Goal: Task Accomplishment & Management: Manage account settings

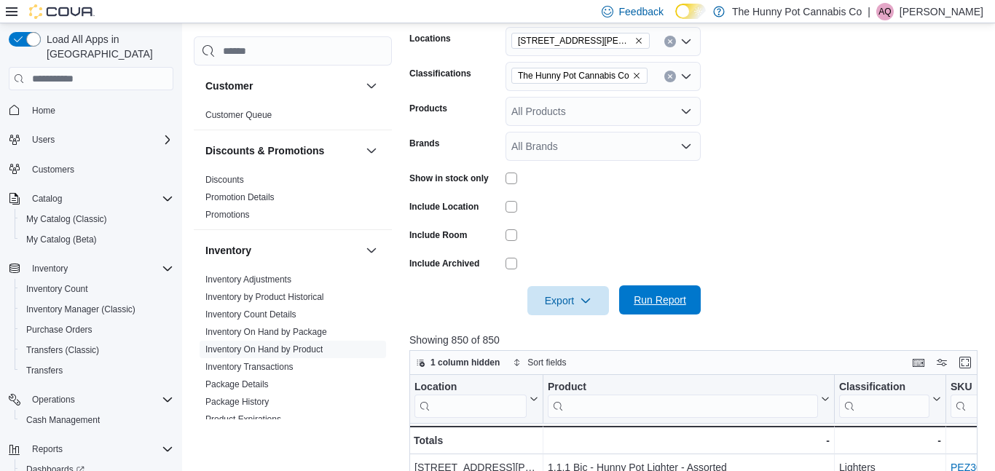
scroll to position [55, 0]
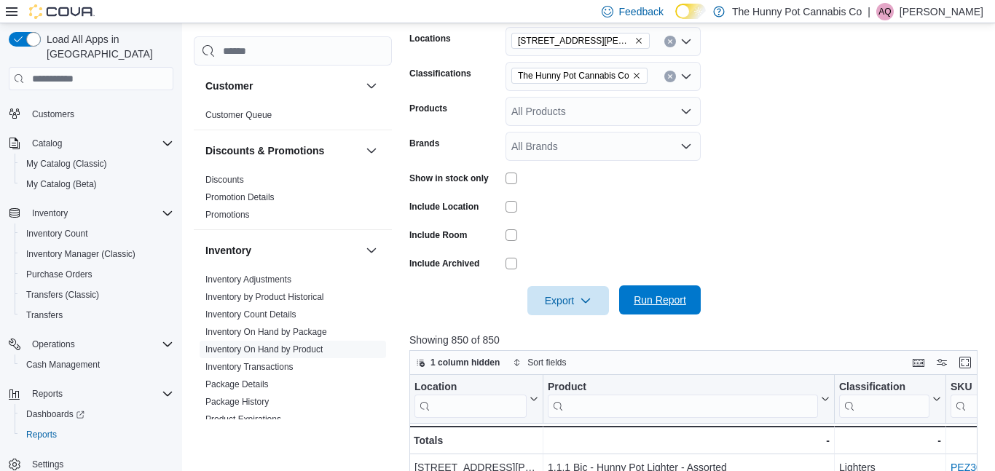
click at [665, 308] on span "Run Report" at bounding box center [660, 300] width 64 height 29
click at [645, 307] on span "Run Report" at bounding box center [660, 300] width 52 height 15
click at [586, 297] on icon "button" at bounding box center [586, 300] width 12 height 12
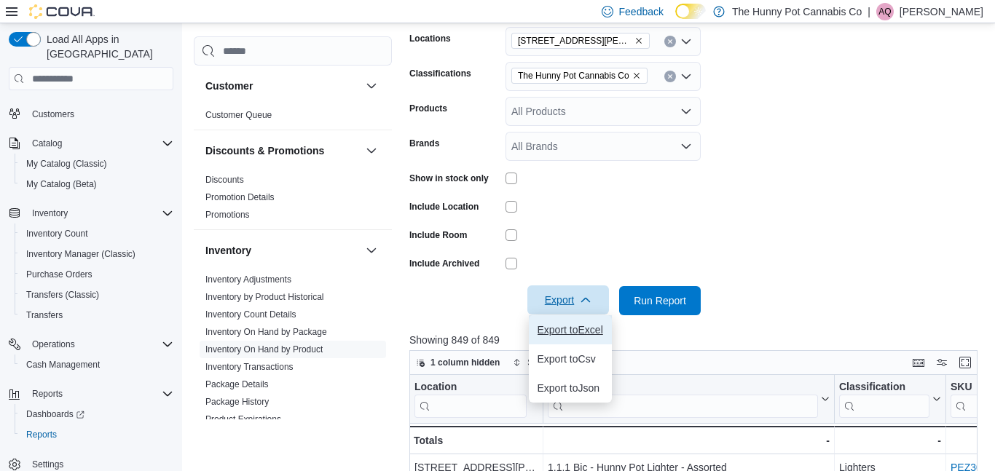
click at [573, 325] on span "Export to Excel" at bounding box center [571, 330] width 66 height 12
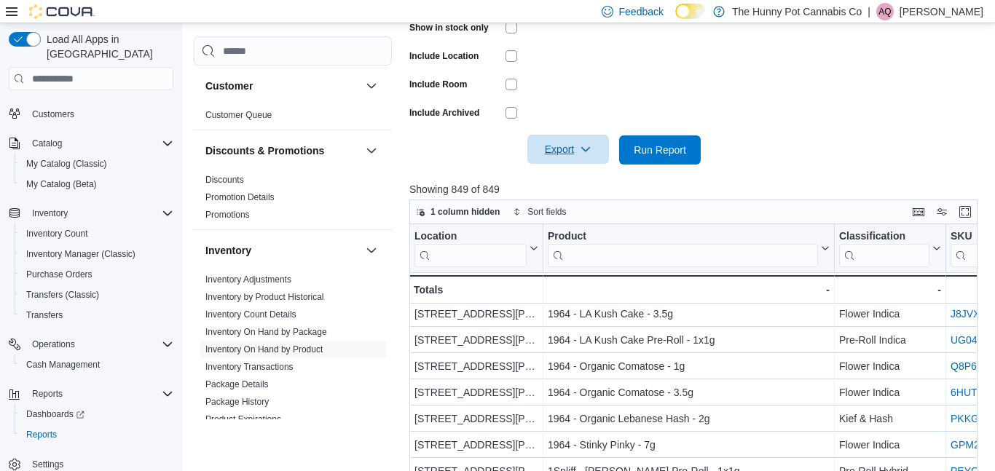
scroll to position [0, 0]
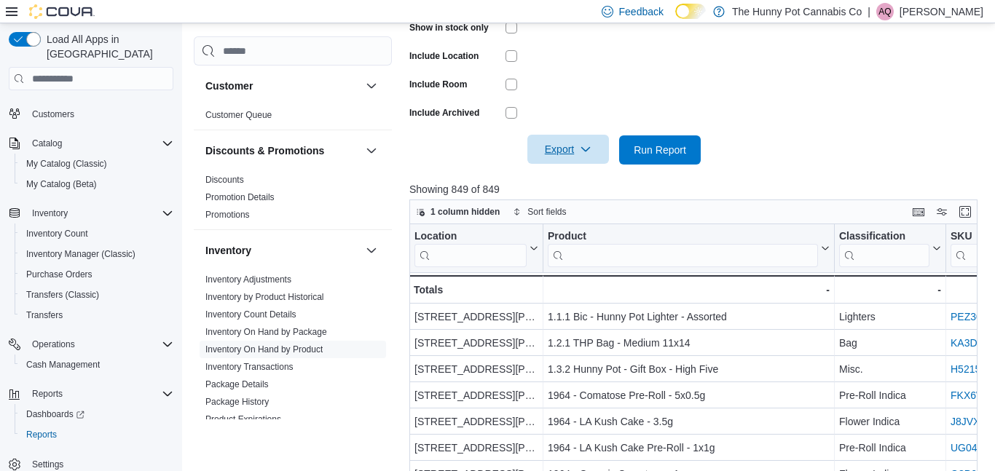
click at [573, 139] on span "Export" at bounding box center [568, 149] width 64 height 29
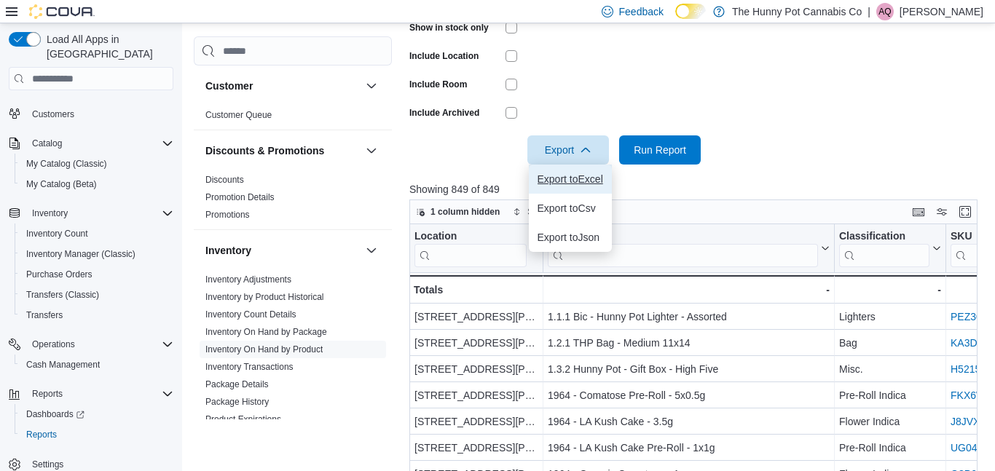
click at [568, 175] on span "Export to Excel" at bounding box center [571, 179] width 66 height 12
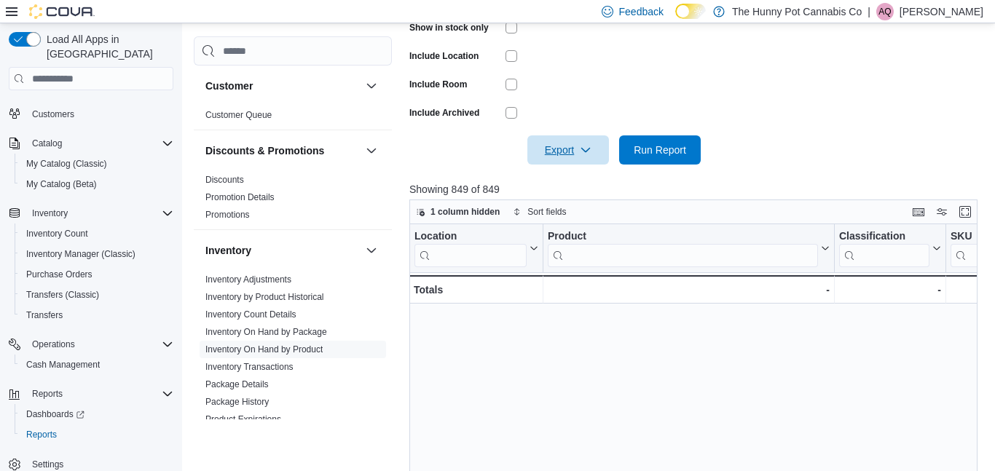
scroll to position [0, 1]
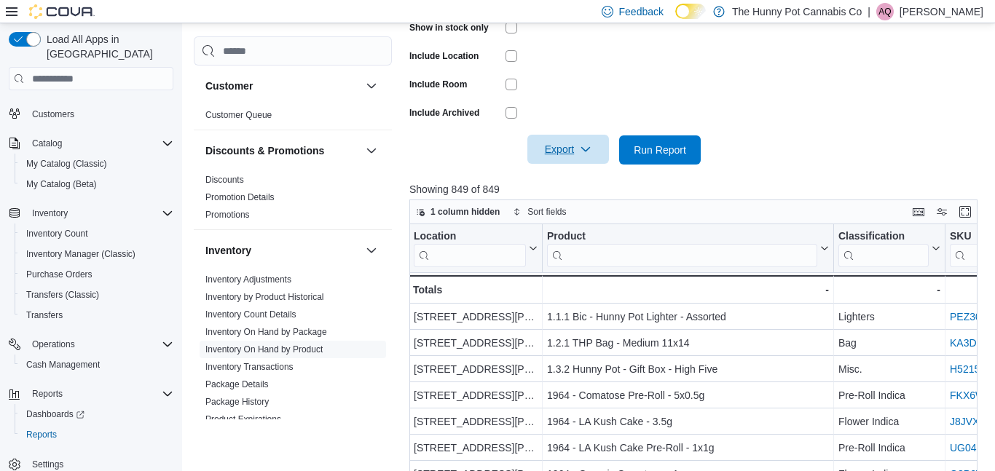
click at [595, 146] on span "Export" at bounding box center [568, 149] width 64 height 29
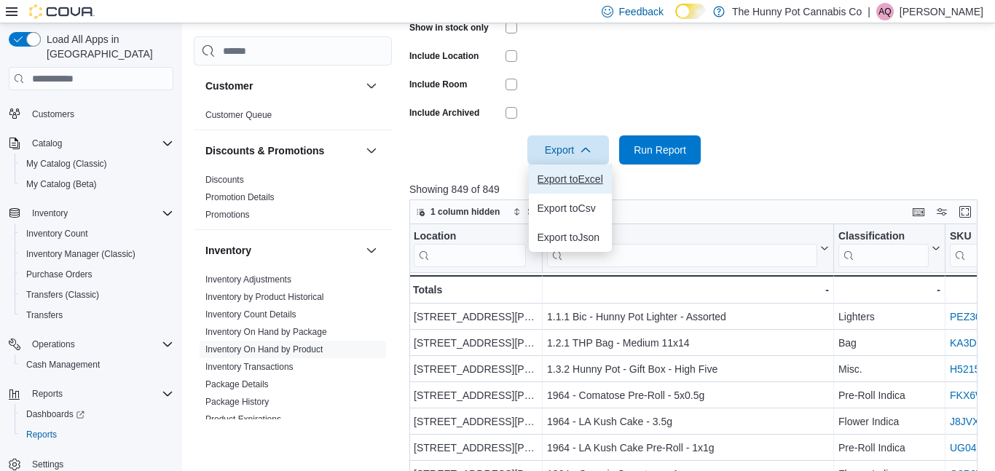
click at [606, 184] on button "Export to Excel" at bounding box center [570, 179] width 83 height 29
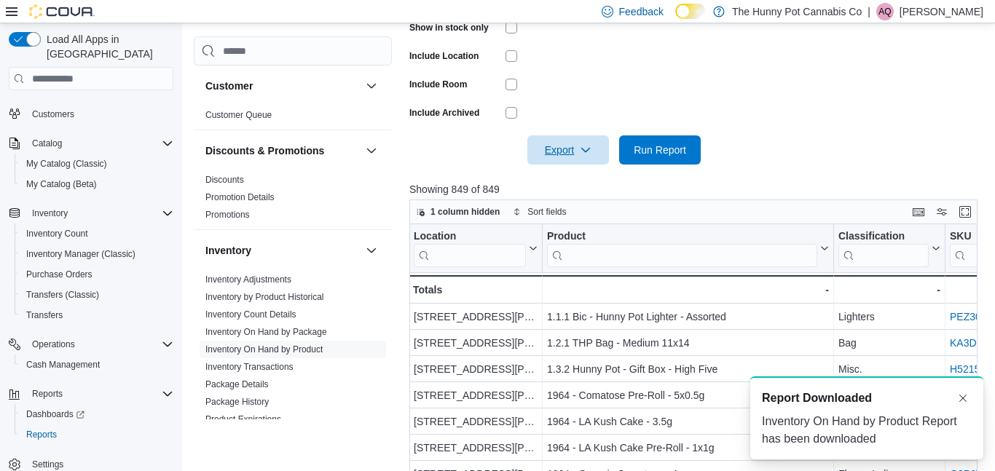
scroll to position [0, 0]
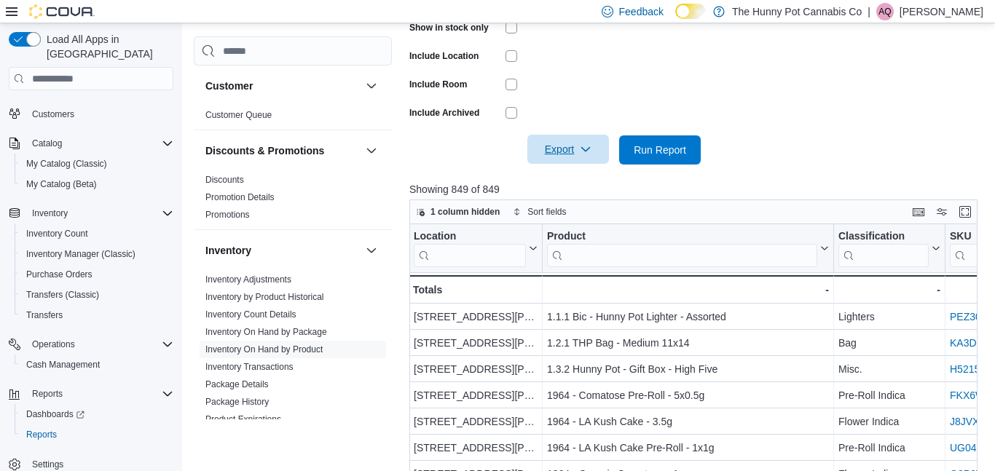
click at [571, 152] on span "Export" at bounding box center [568, 149] width 64 height 29
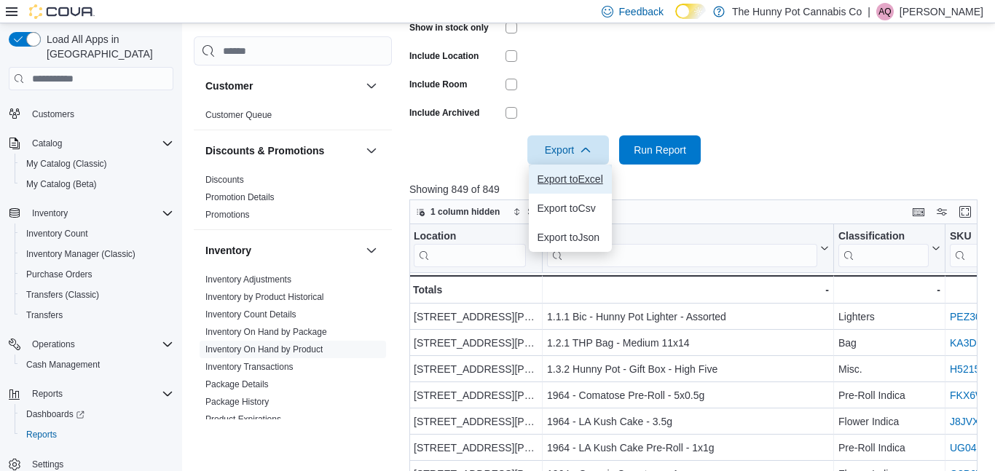
click at [569, 183] on span "Export to Excel" at bounding box center [571, 179] width 66 height 12
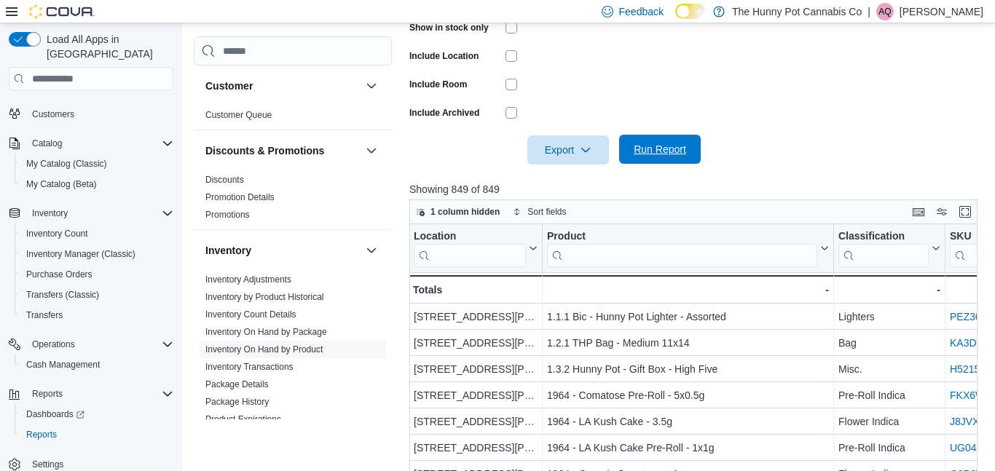
click at [654, 155] on span "Run Report" at bounding box center [660, 149] width 52 height 15
click at [580, 148] on icon "button" at bounding box center [586, 150] width 12 height 12
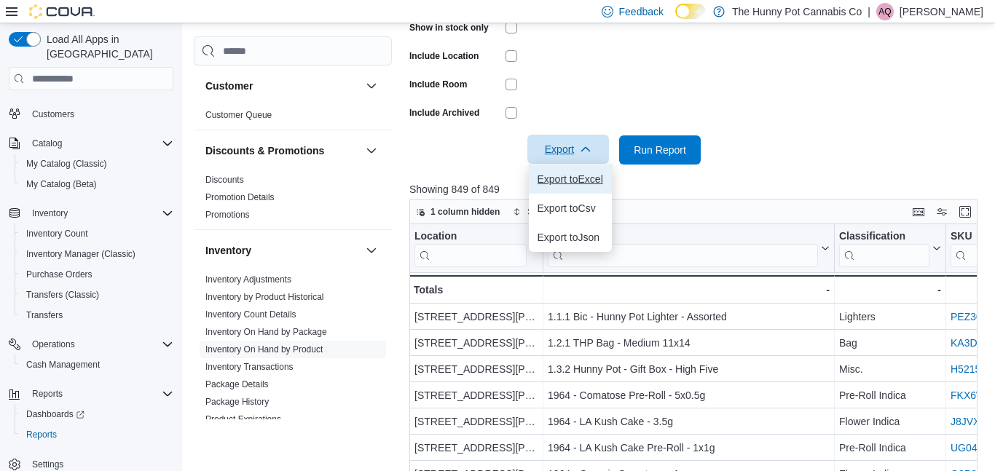
click at [580, 175] on span "Export to Excel" at bounding box center [571, 179] width 66 height 12
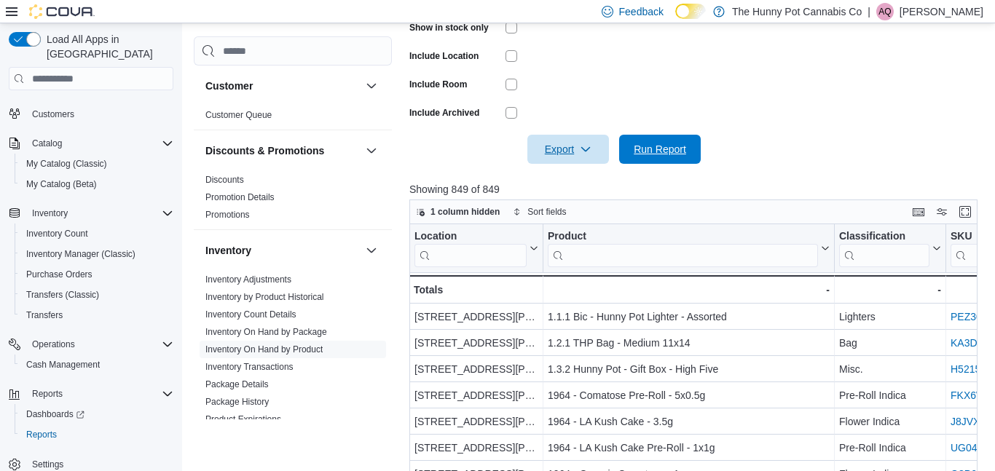
click at [671, 156] on span "Run Report" at bounding box center [660, 149] width 52 height 15
click at [581, 143] on span "Export" at bounding box center [568, 149] width 64 height 29
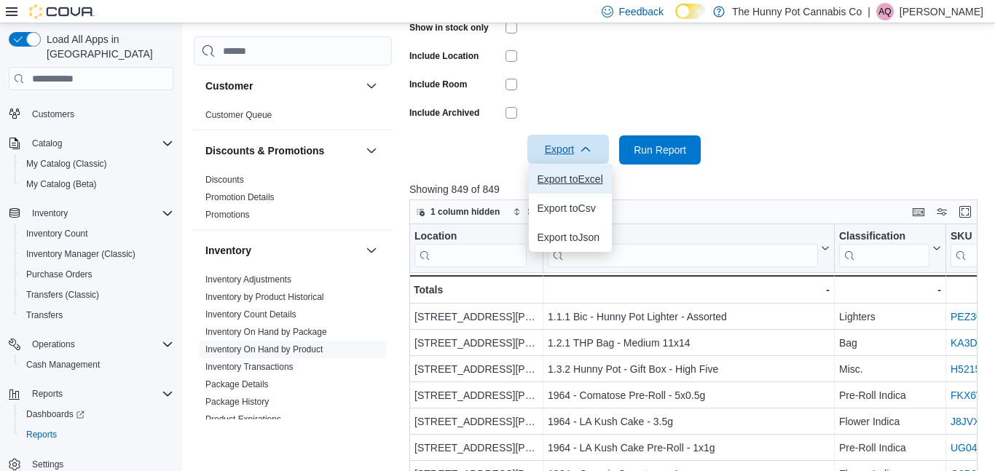
click at [597, 179] on span "Export to Excel" at bounding box center [571, 179] width 66 height 12
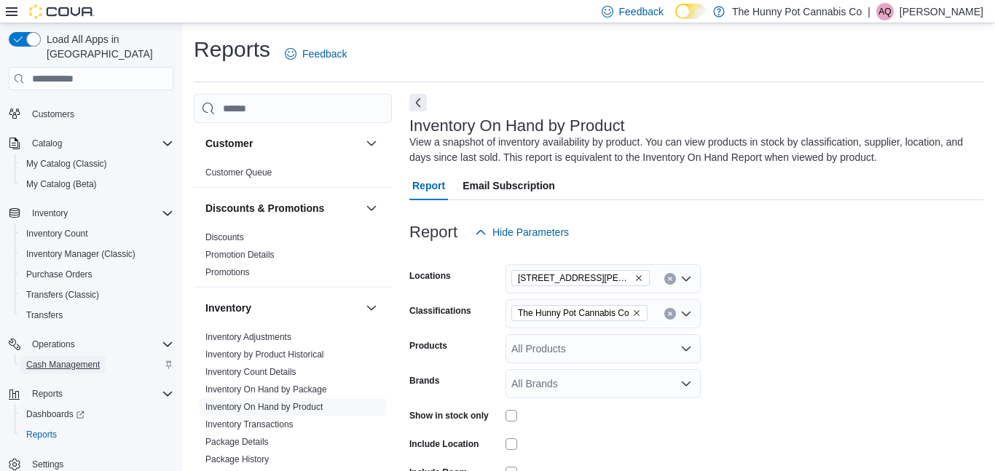
click at [70, 359] on span "Cash Management" at bounding box center [63, 365] width 74 height 12
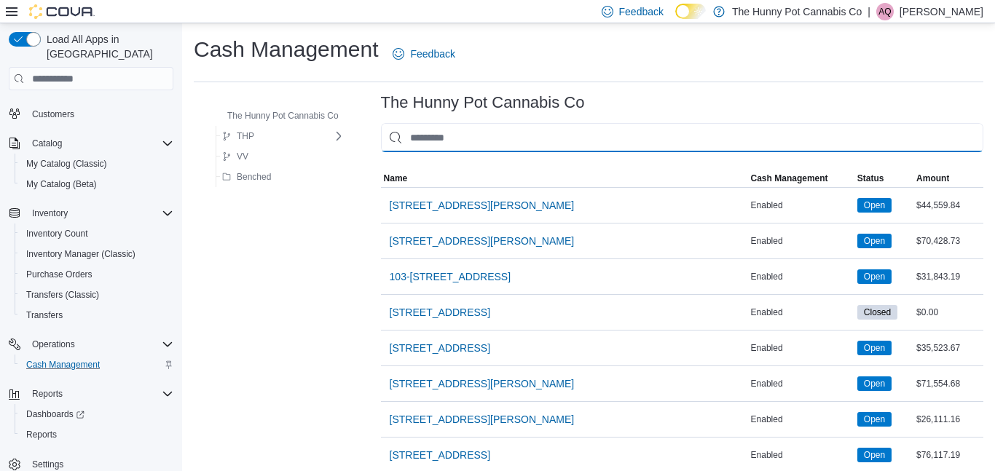
click at [520, 144] on input "This is a search bar. As you type, the results lower in the page will automatic…" at bounding box center [682, 137] width 603 height 29
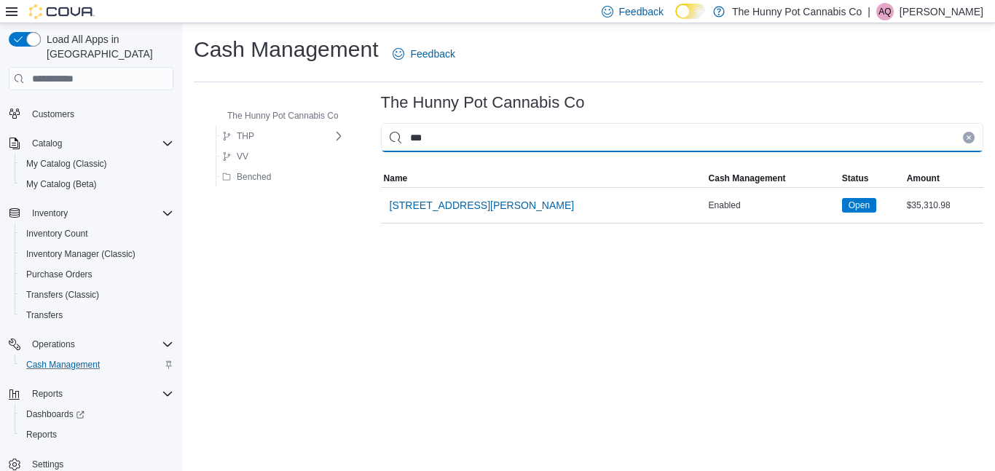
type input "****"
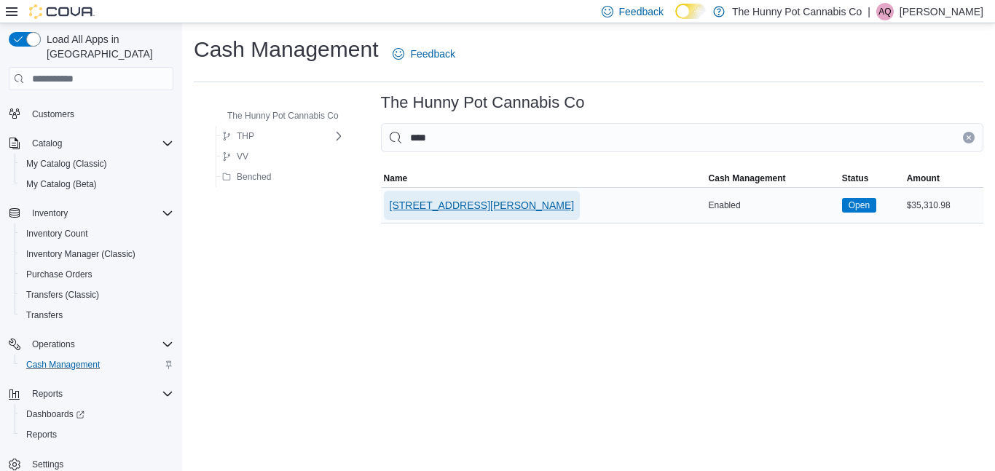
click at [481, 203] on span "[STREET_ADDRESS][PERSON_NAME]" at bounding box center [482, 205] width 185 height 15
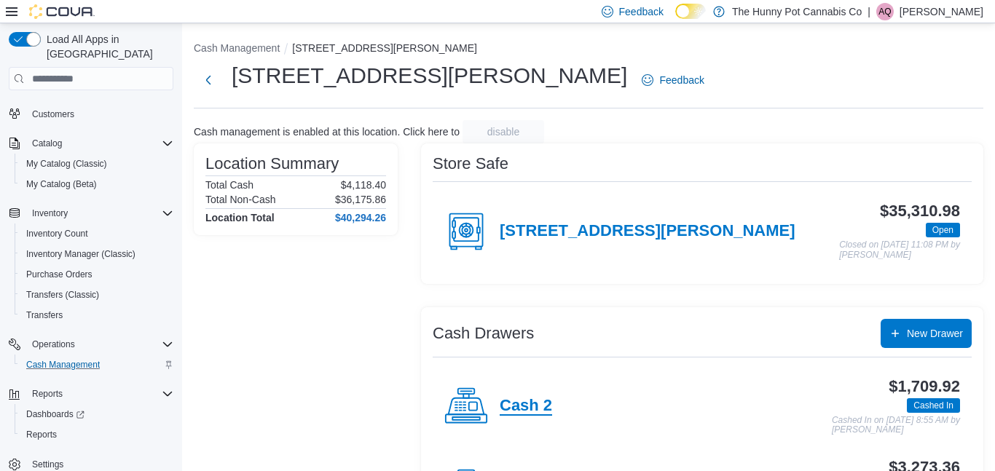
click at [525, 410] on h4 "Cash 2" at bounding box center [526, 406] width 52 height 19
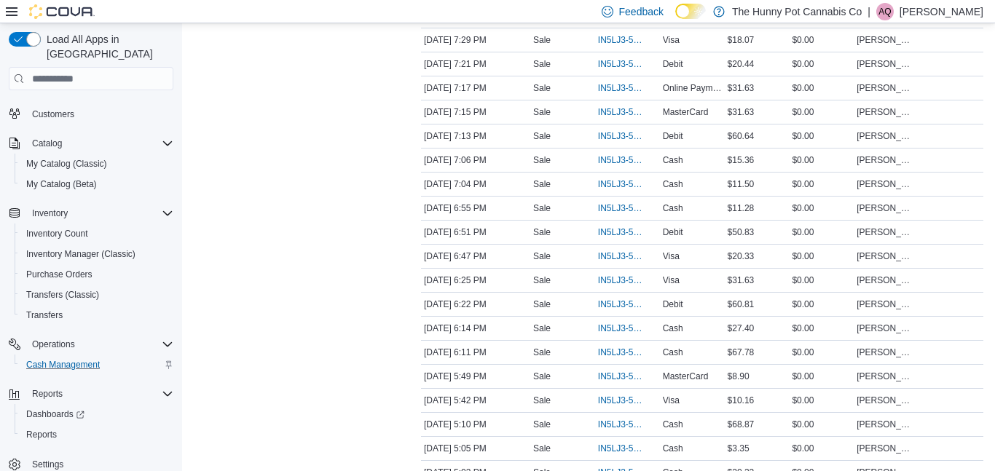
scroll to position [665, 0]
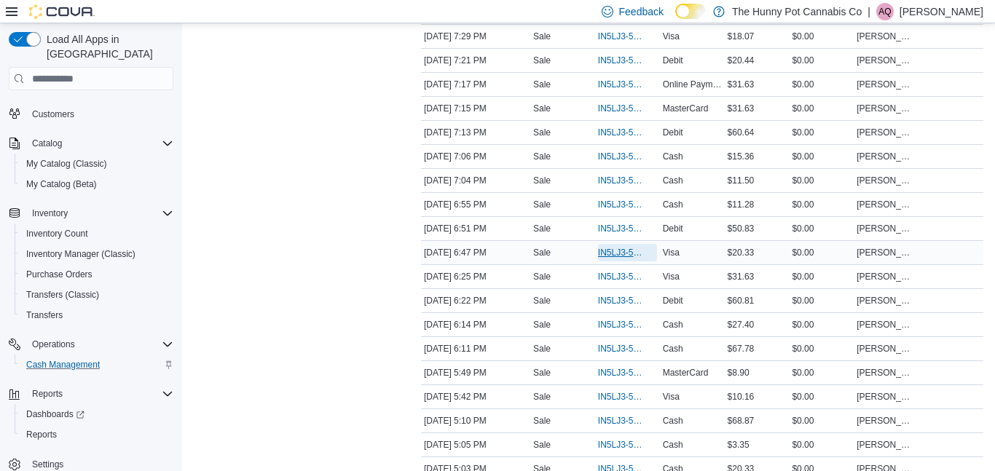
click at [627, 256] on span "IN5LJ3-5956583" at bounding box center [620, 253] width 44 height 12
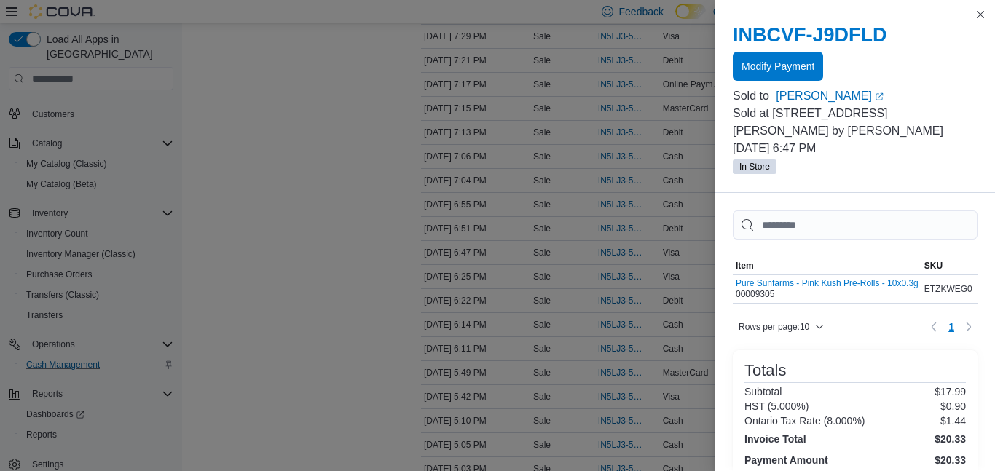
click at [771, 66] on span "Modify Payment" at bounding box center [778, 66] width 73 height 15
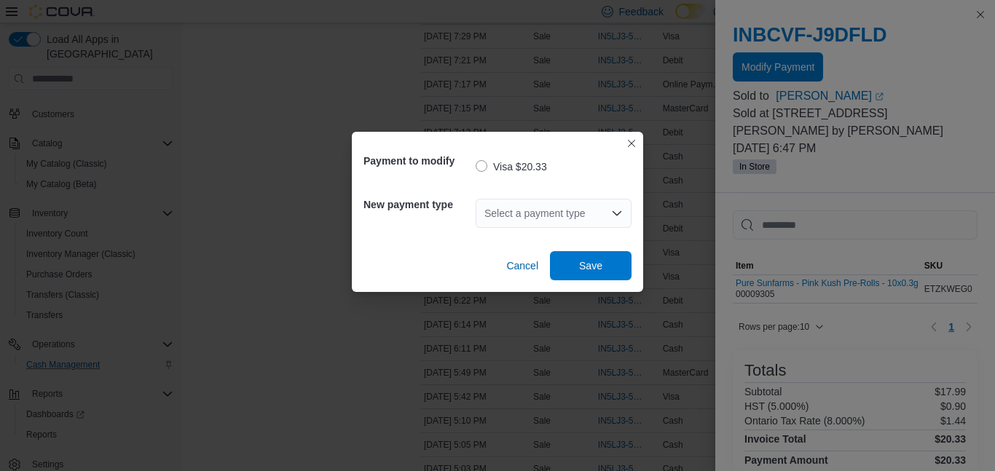
click at [587, 208] on div "Select a payment type" at bounding box center [554, 213] width 156 height 29
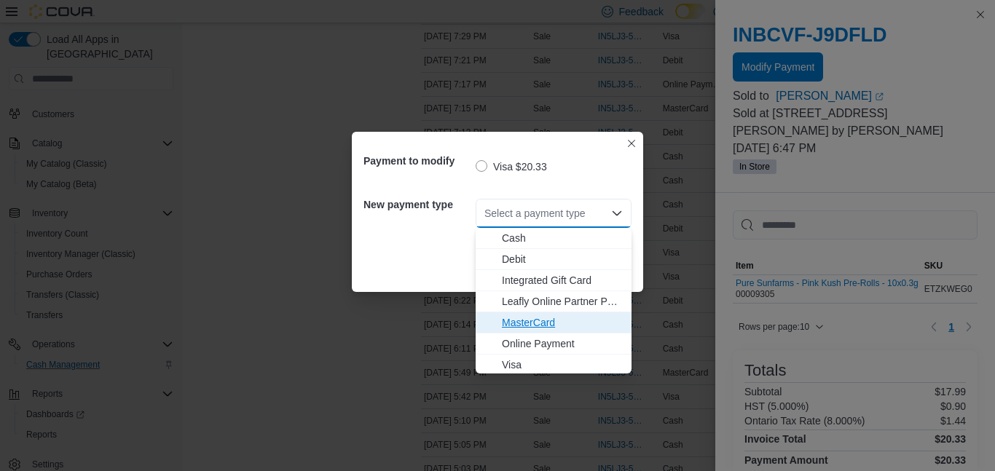
click at [528, 316] on span "MasterCard" at bounding box center [562, 323] width 121 height 15
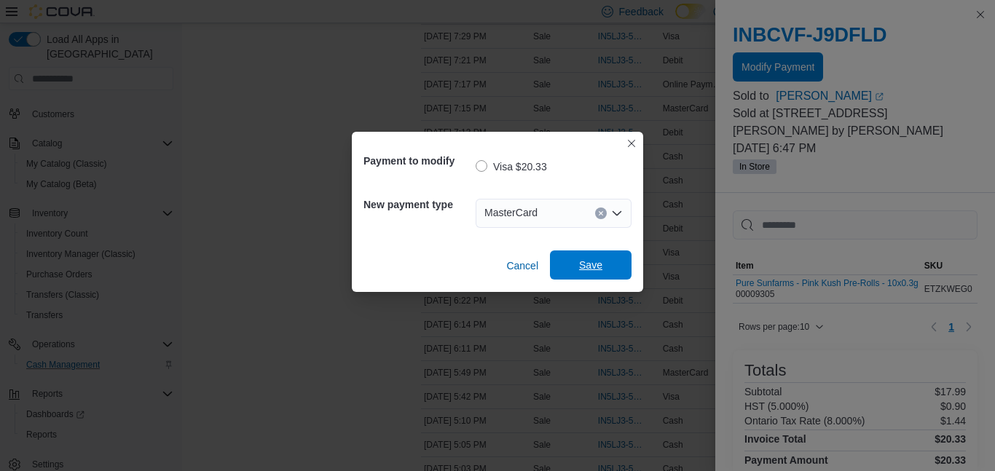
click at [611, 278] on span "Save" at bounding box center [591, 265] width 64 height 29
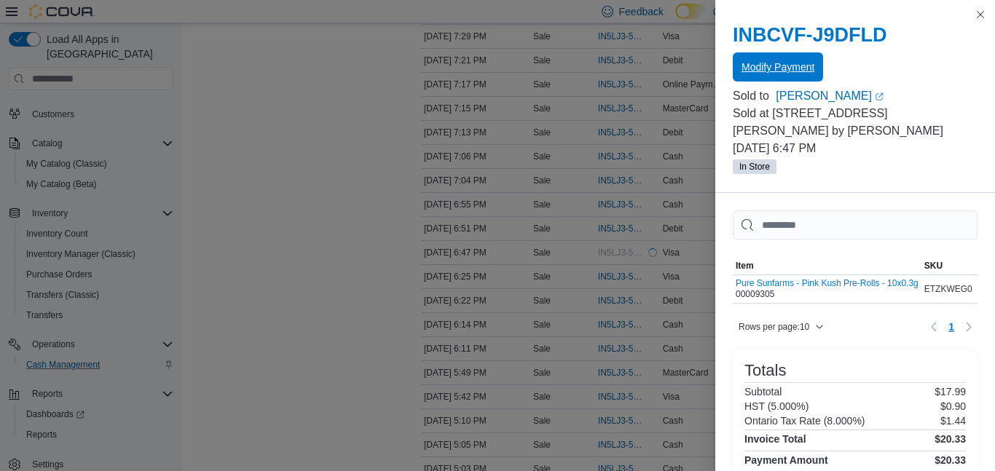
scroll to position [0, 0]
click at [351, 243] on div "Transactions Summary # of Sales 57 # of Refunds 0 Total Transactions 58 Sales S…" at bounding box center [296, 304] width 204 height 1698
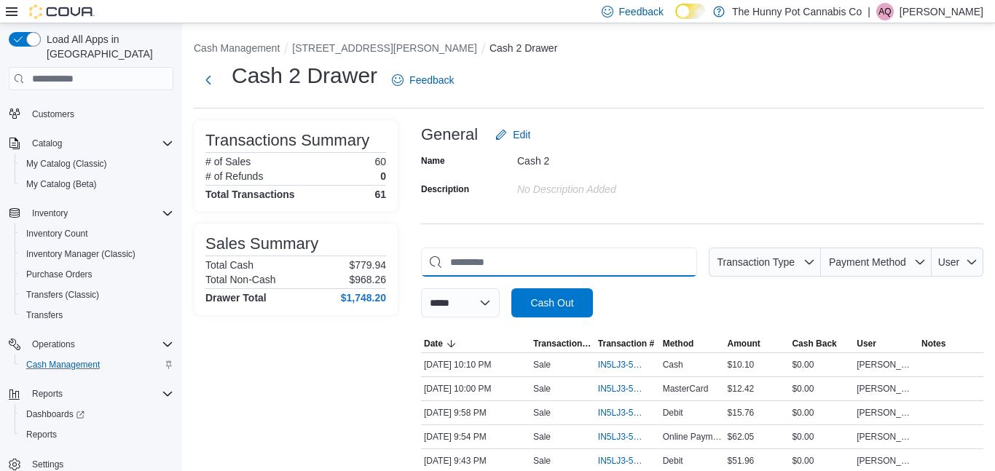
click at [544, 262] on input "This is a search bar. As you type, the results lower in the page will automatic…" at bounding box center [559, 262] width 276 height 29
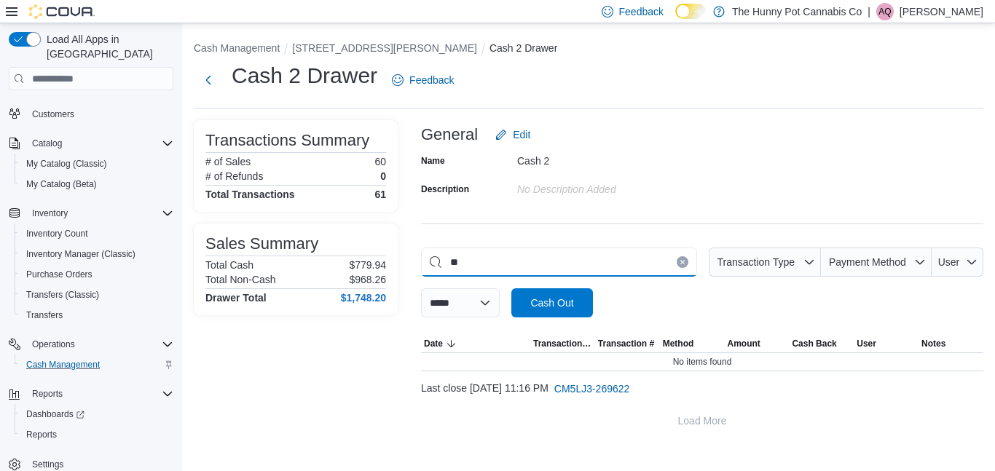
type input "*"
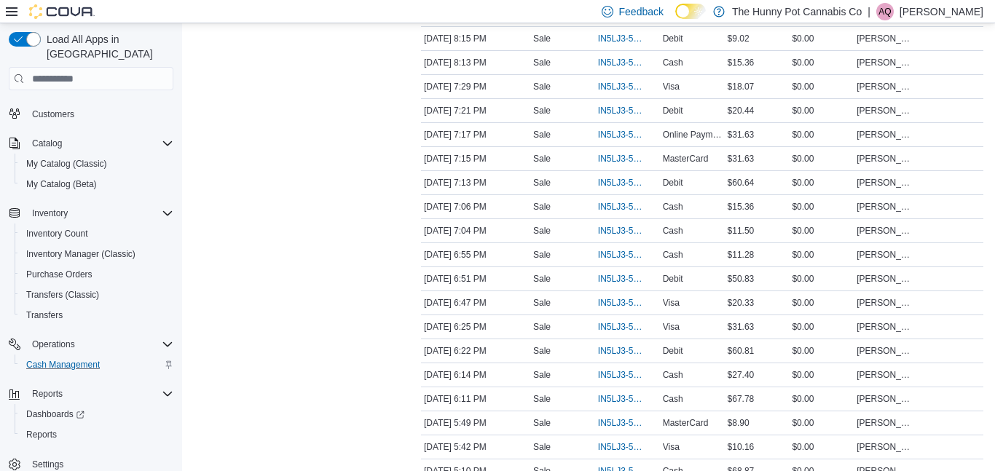
scroll to position [688, 0]
click at [622, 302] on span "IN5LJ3-5956583" at bounding box center [620, 303] width 44 height 12
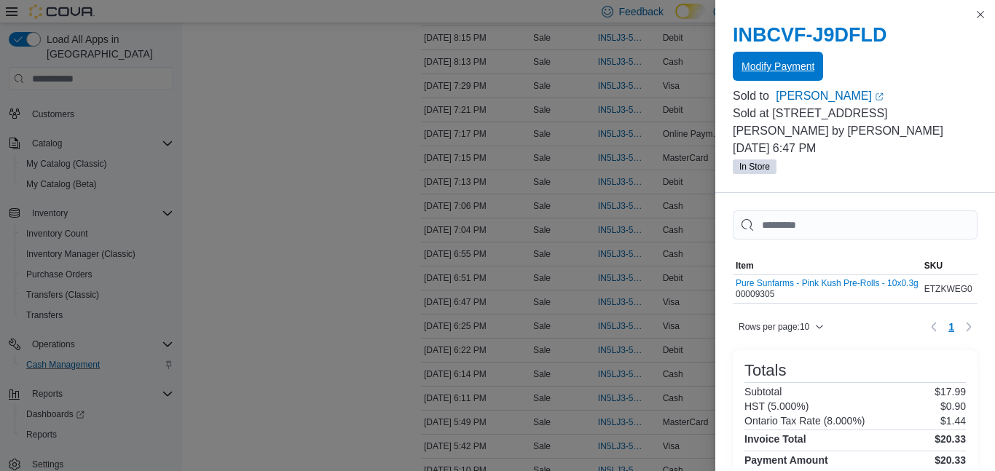
click at [774, 65] on span "Modify Payment" at bounding box center [778, 66] width 73 height 15
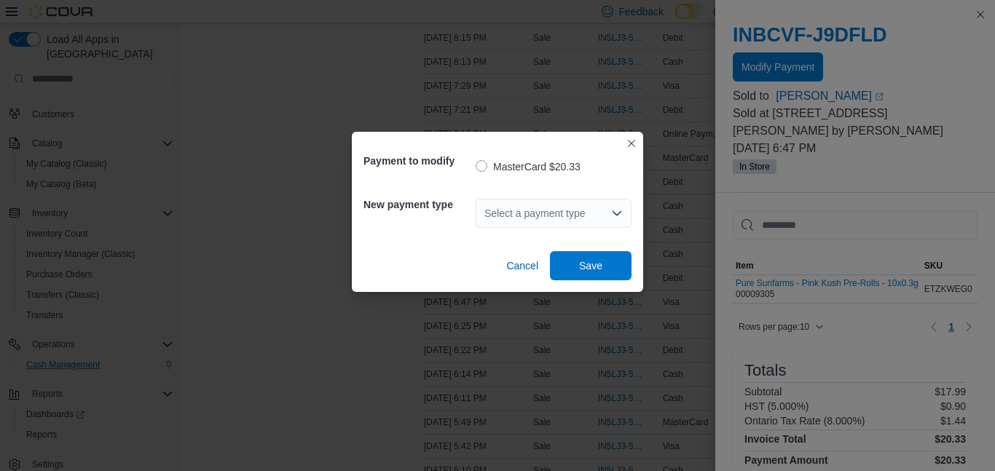
click at [552, 204] on div "Select a payment type" at bounding box center [554, 213] width 156 height 29
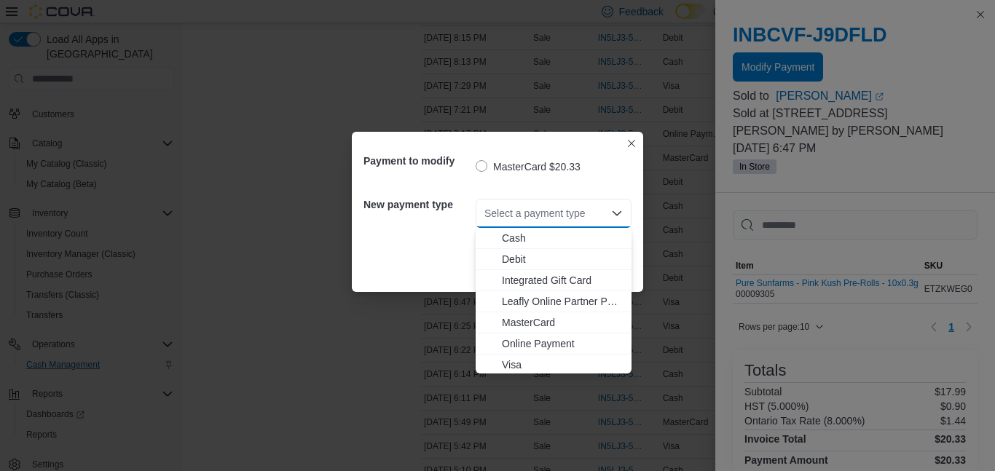
click at [657, 113] on div "Payment to modify MasterCard $20.33 New payment type Select a payment type Comb…" at bounding box center [497, 235] width 995 height 471
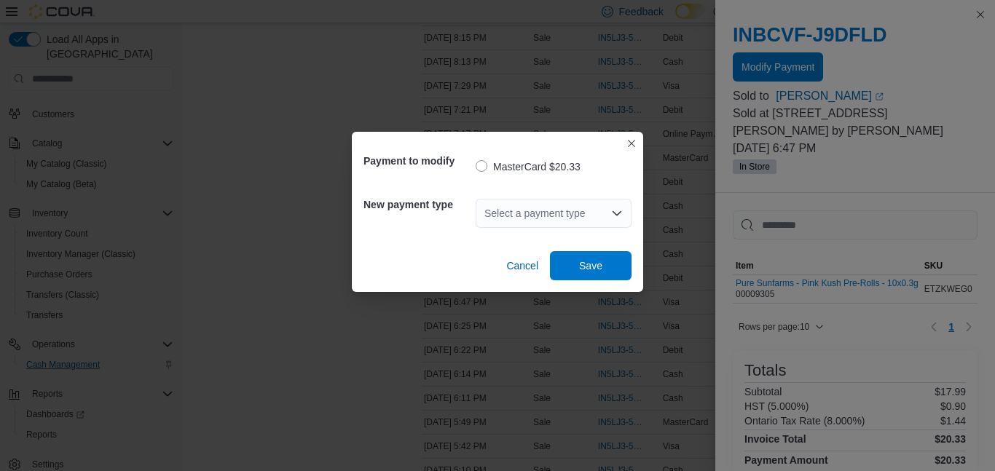
click at [657, 113] on div "Payment to modify MasterCard $20.33 New payment type Select a payment type Canc…" at bounding box center [497, 235] width 995 height 471
click at [626, 135] on button "Closes this modal window" at bounding box center [631, 142] width 17 height 17
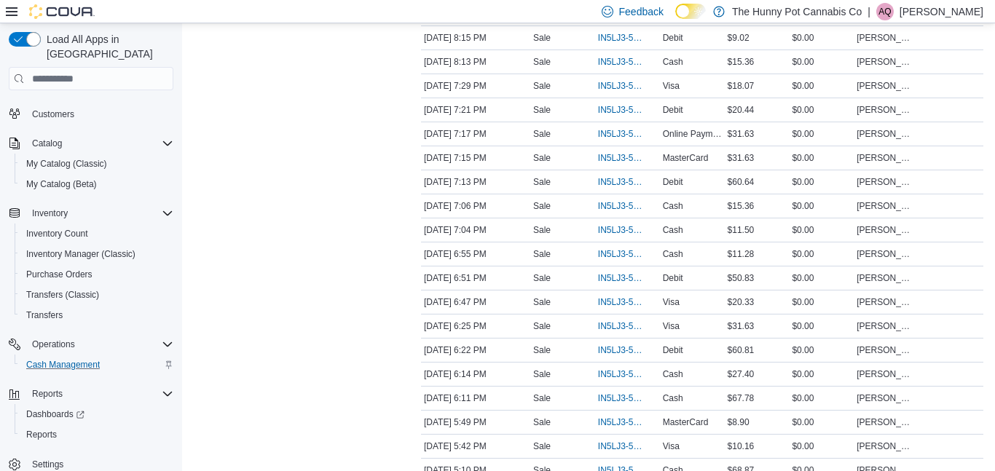
click at [395, 173] on div "Transactions Summary # of Sales 60 # of Refunds 0 Total Transactions 61 Sales S…" at bounding box center [296, 317] width 204 height 1770
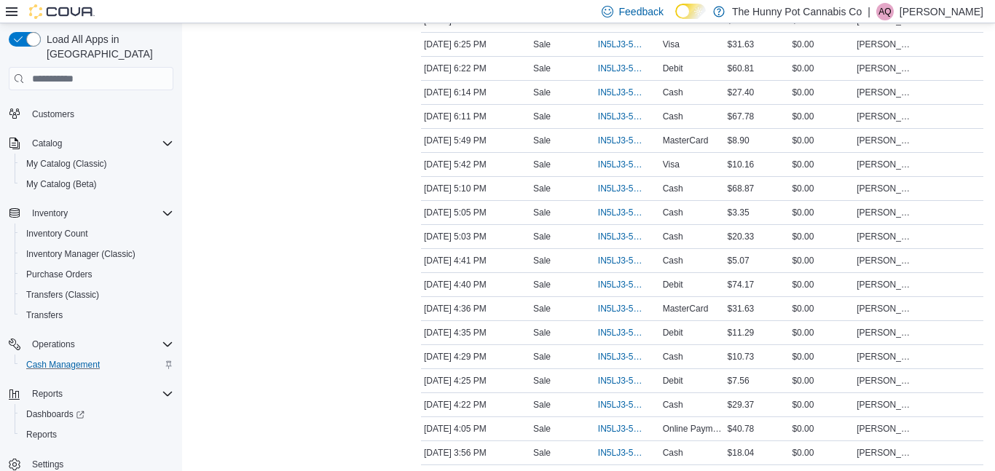
scroll to position [1019, 0]
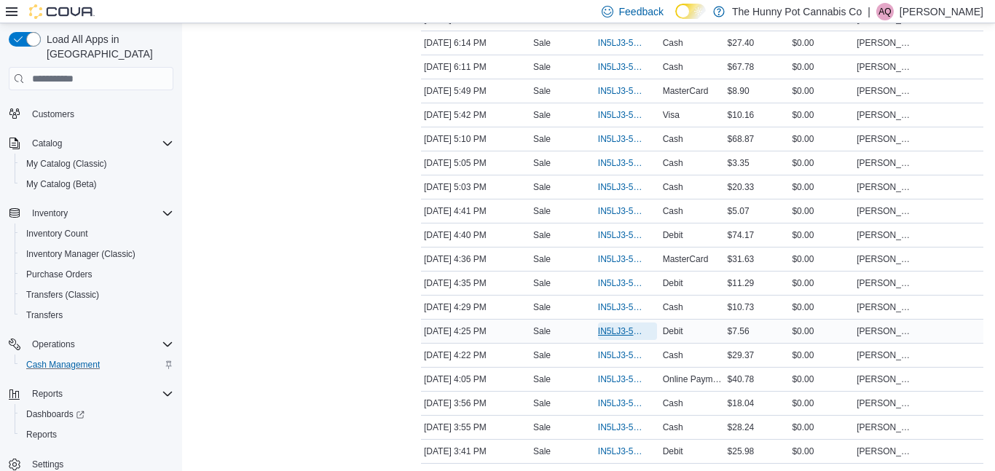
click at [614, 329] on span "IN5LJ3-5955151" at bounding box center [620, 332] width 44 height 12
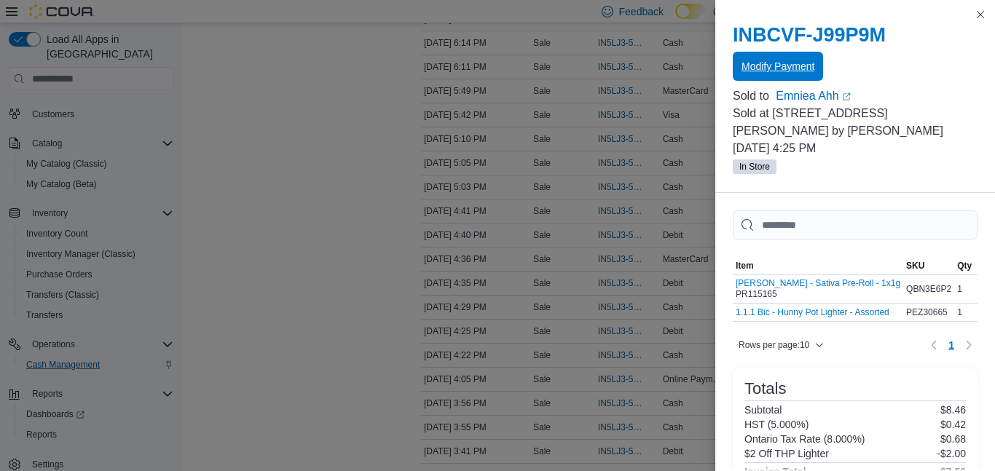
click at [788, 66] on span "Modify Payment" at bounding box center [778, 66] width 73 height 15
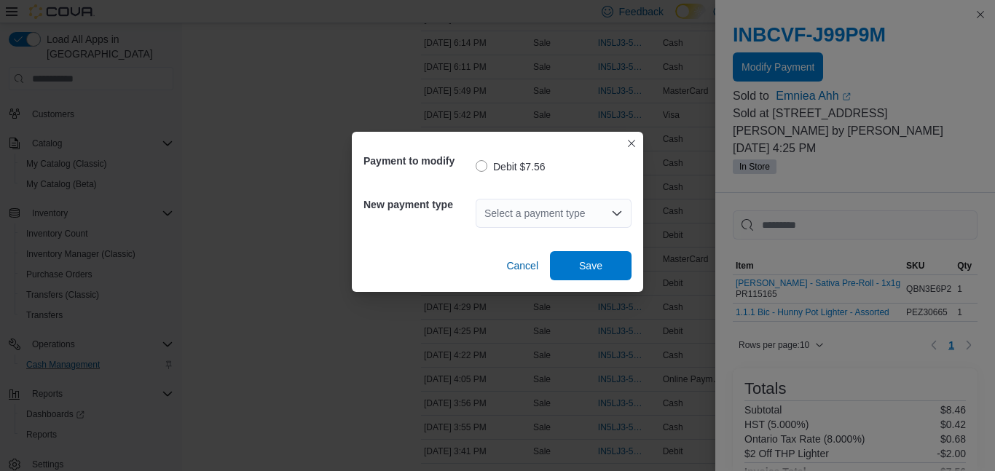
click at [572, 210] on div "Select a payment type" at bounding box center [554, 213] width 156 height 29
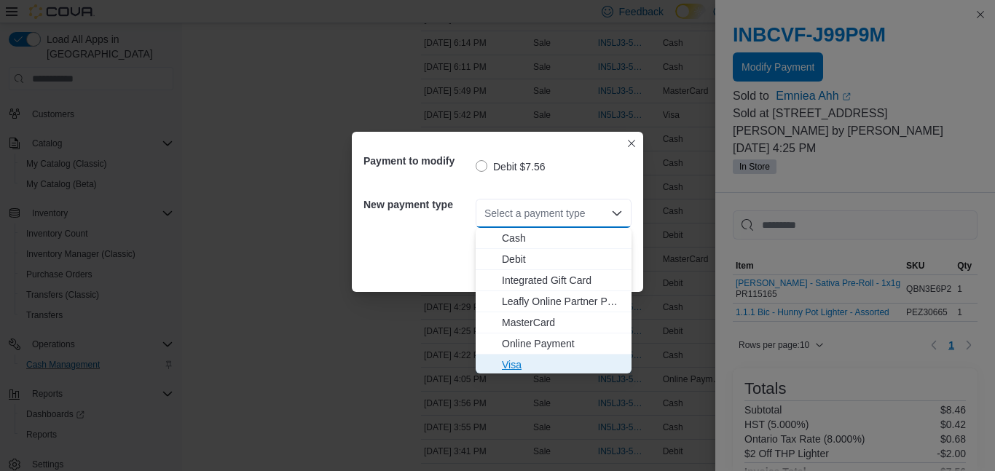
click at [513, 360] on span "Visa" at bounding box center [562, 365] width 121 height 15
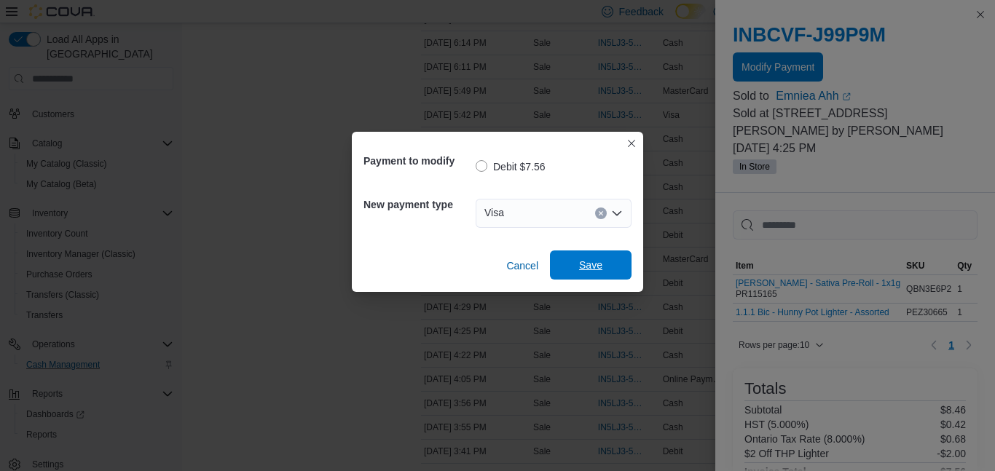
click at [584, 262] on span "Save" at bounding box center [590, 265] width 23 height 15
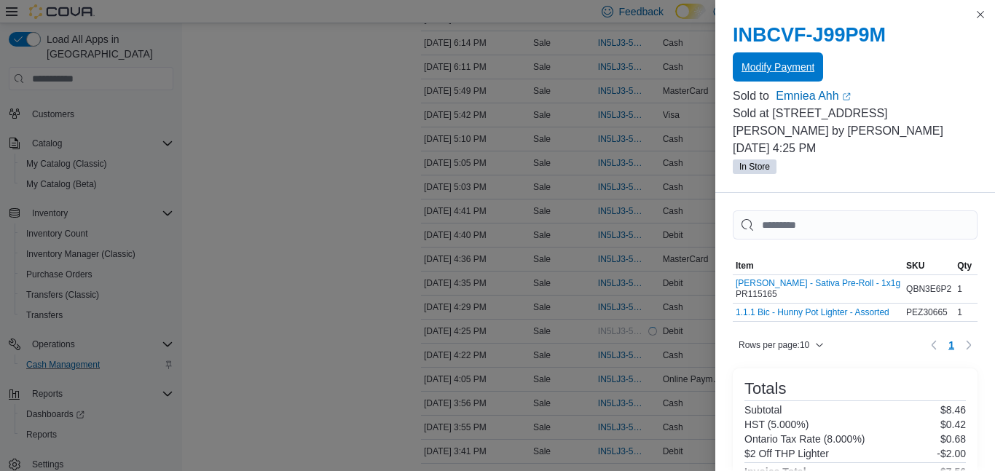
scroll to position [0, 0]
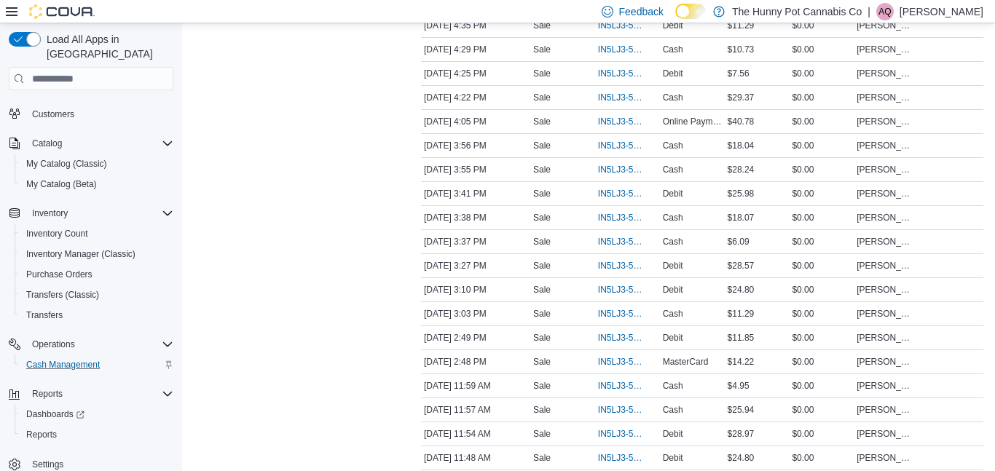
scroll to position [1454, 0]
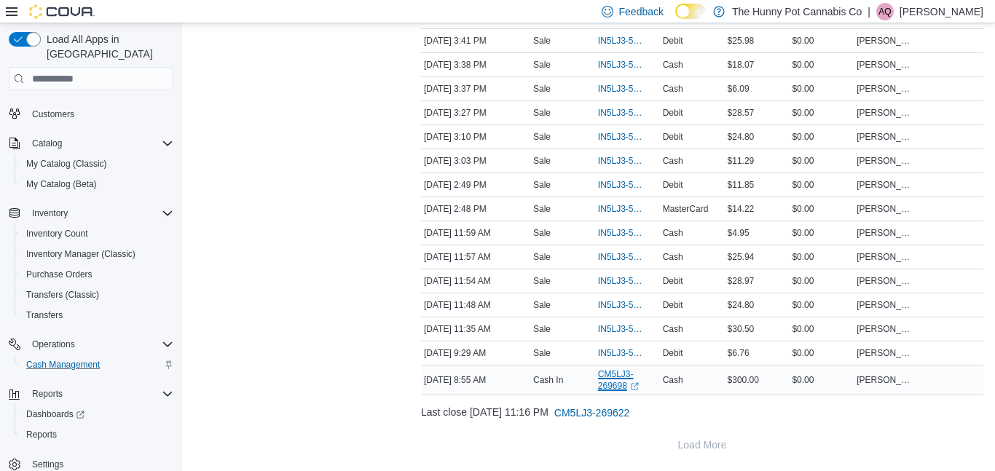
click at [611, 390] on link "CM5LJ3-269698 (opens in a new tab or window)" at bounding box center [627, 380] width 59 height 23
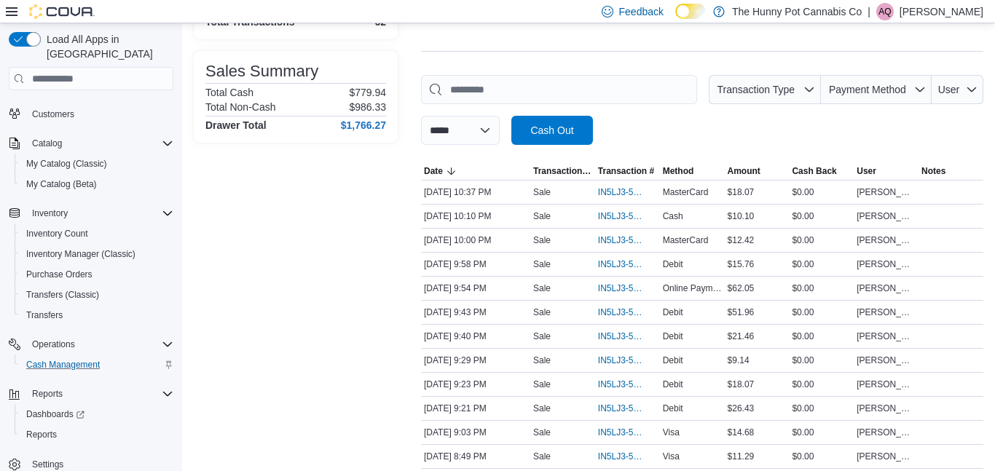
scroll to position [0, 0]
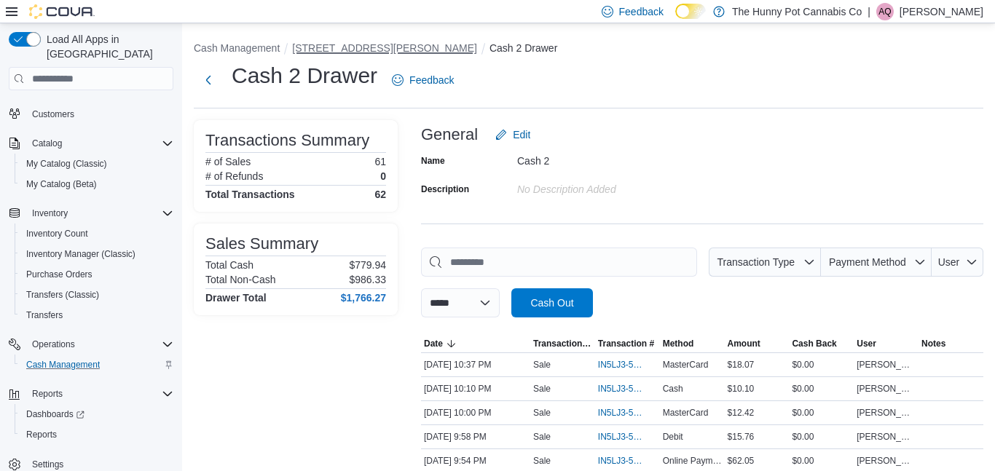
click at [353, 44] on button "[STREET_ADDRESS][PERSON_NAME]" at bounding box center [384, 48] width 185 height 12
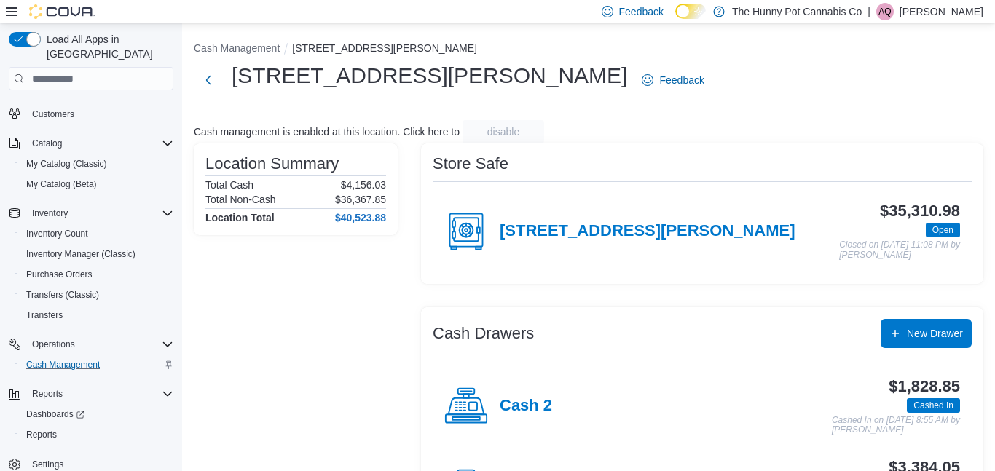
scroll to position [162, 0]
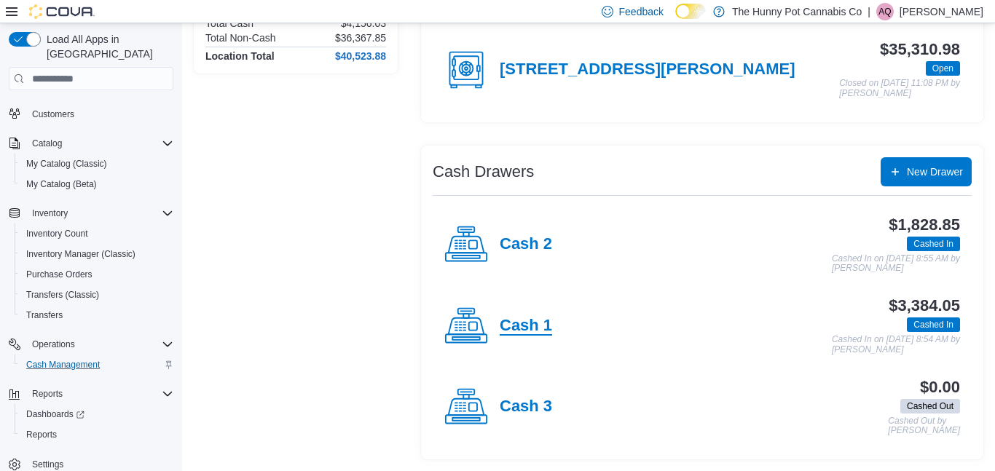
click at [540, 326] on h4 "Cash 1" at bounding box center [526, 326] width 52 height 19
